Goal: Task Accomplishment & Management: Manage account settings

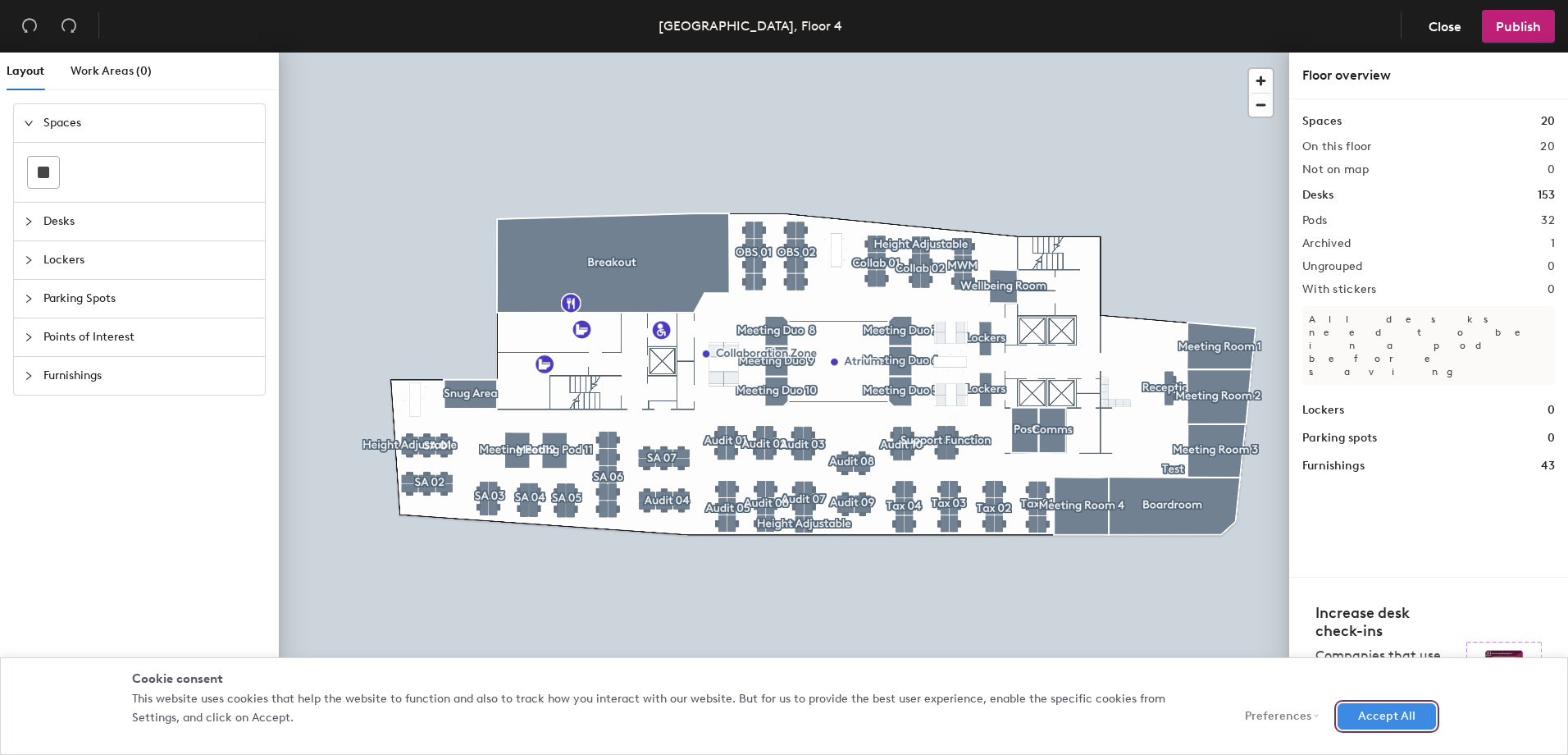
click at [1397, 716] on button "Accept All" at bounding box center [1387, 716] width 98 height 27
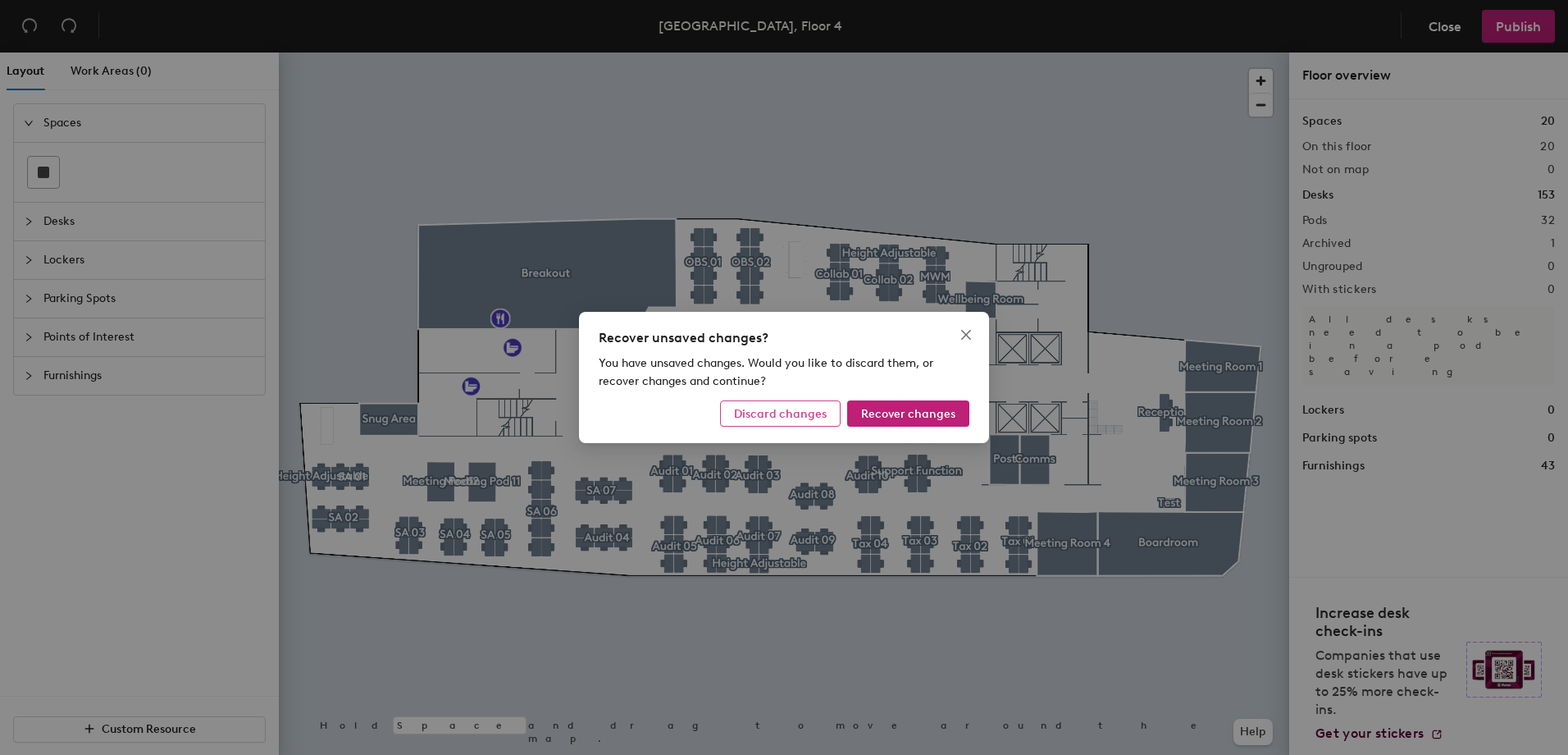
click at [802, 414] on span "Discard changes" at bounding box center [781, 413] width 92 height 14
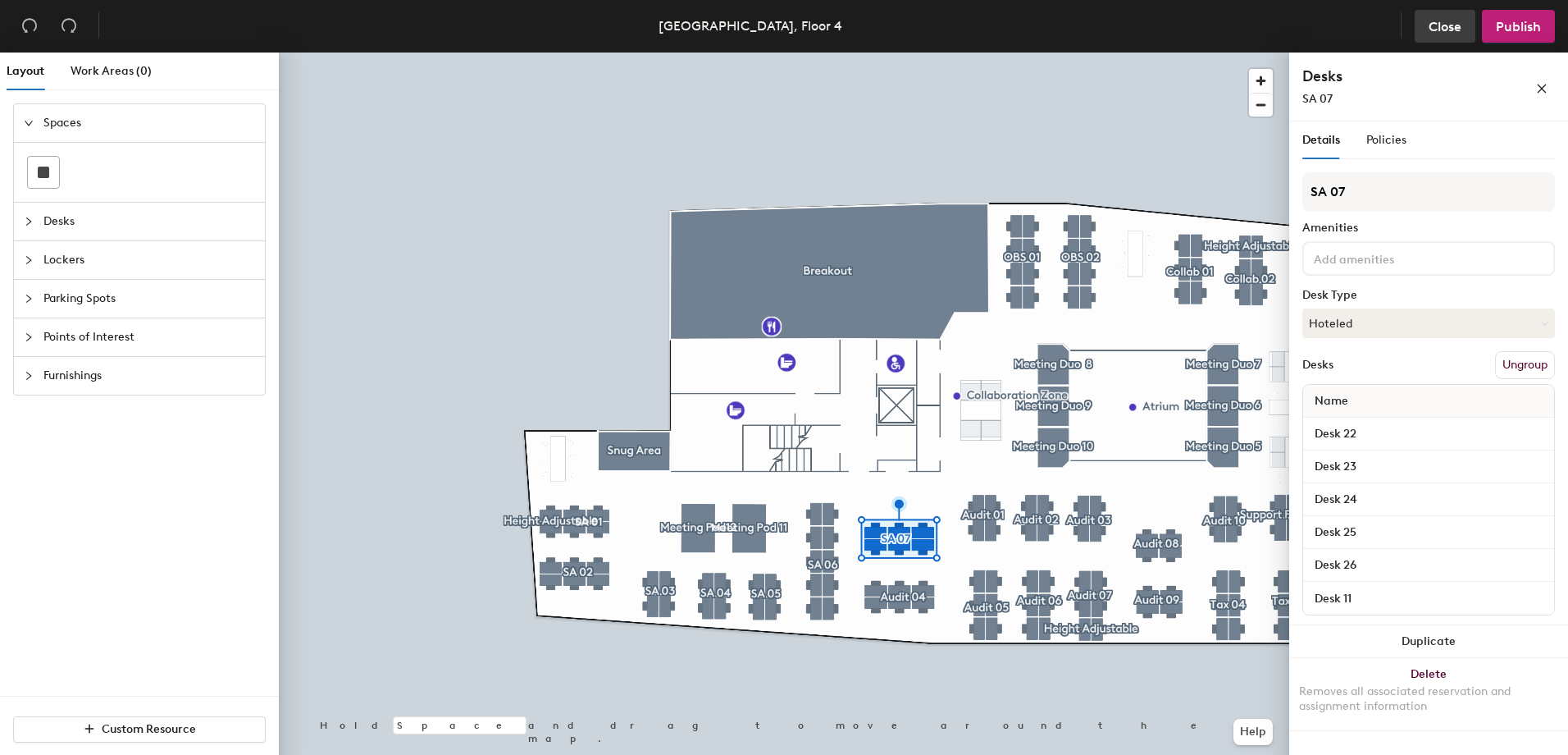
click at [1429, 25] on span "Close" at bounding box center [1445, 27] width 33 height 15
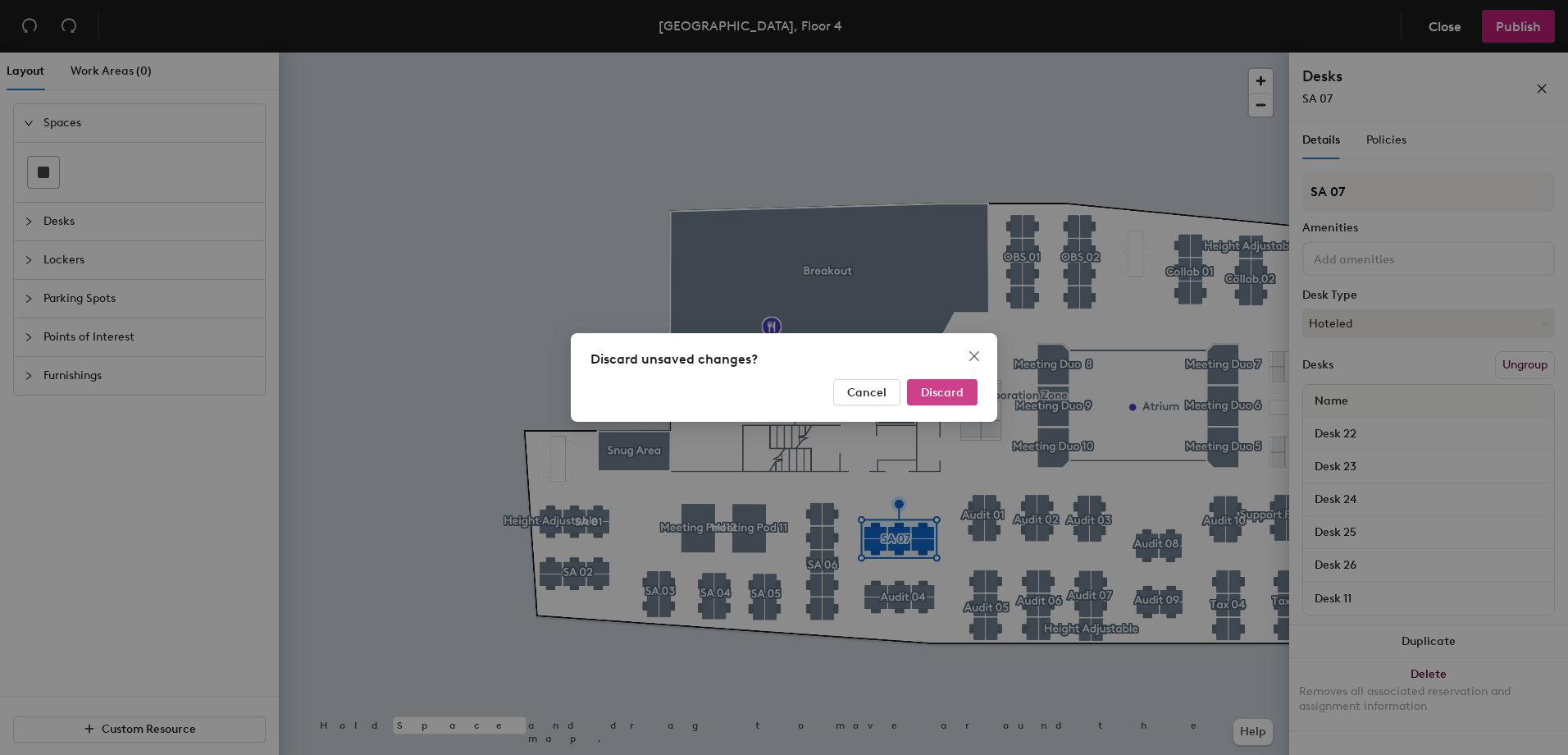
click at [949, 382] on button "Discard" at bounding box center [942, 392] width 70 height 27
